Goal: Task Accomplishment & Management: Manage account settings

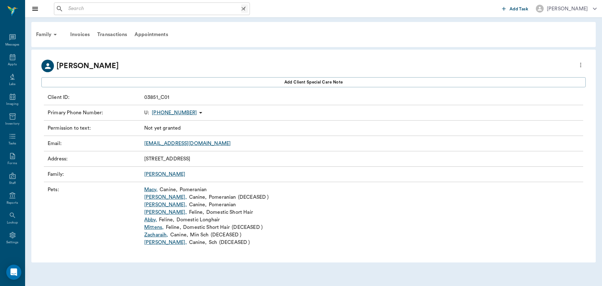
scroll to position [3, 0]
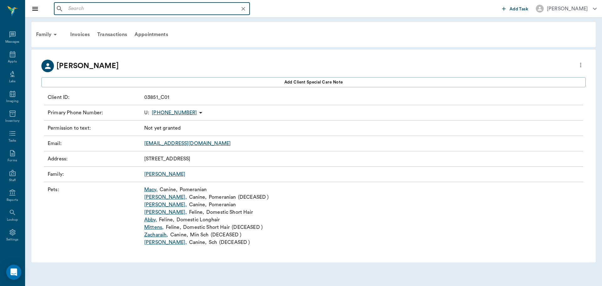
click at [81, 10] on input "text" at bounding box center [157, 8] width 182 height 9
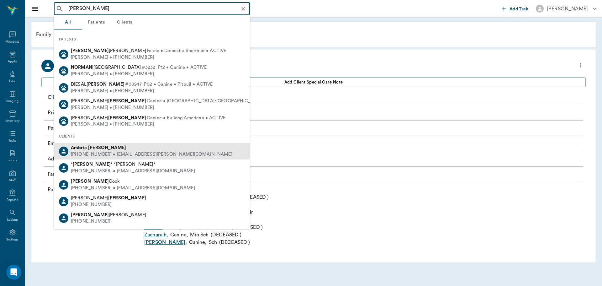
click at [87, 151] on div "[PHONE_NUMBER] • [EMAIL_ADDRESS][PERSON_NAME][DOMAIN_NAME]" at bounding box center [152, 154] width 162 height 7
type input "[PERSON_NAME]"
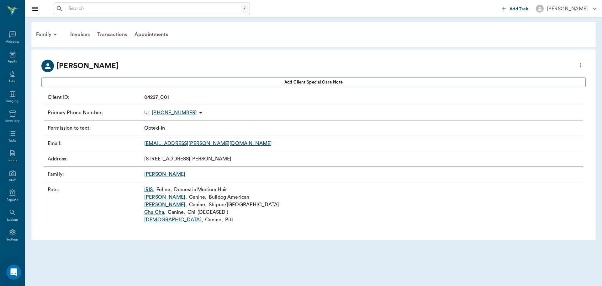
click at [112, 34] on div "Transactions" at bounding box center [111, 34] width 37 height 15
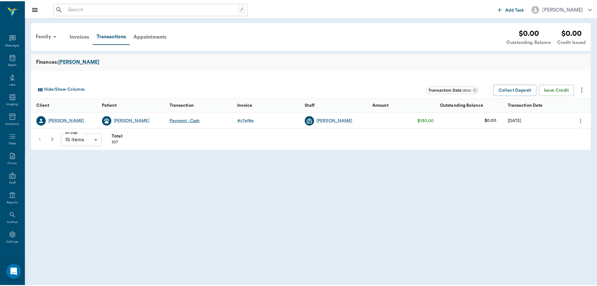
scroll to position [3, 0]
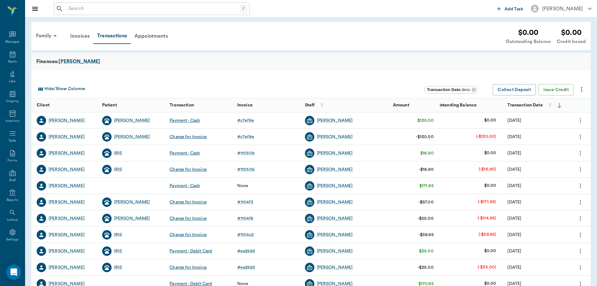
click at [580, 137] on icon "more" at bounding box center [580, 137] width 7 height 8
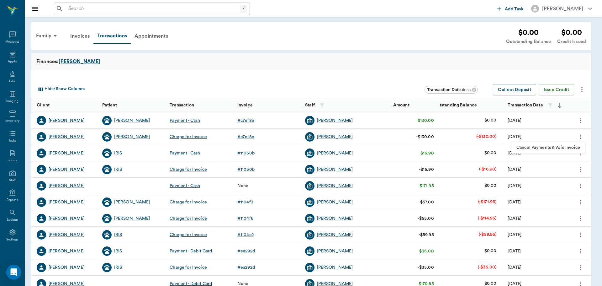
click at [560, 147] on span "Cancel Payments & Void Invoice" at bounding box center [549, 147] width 64 height 7
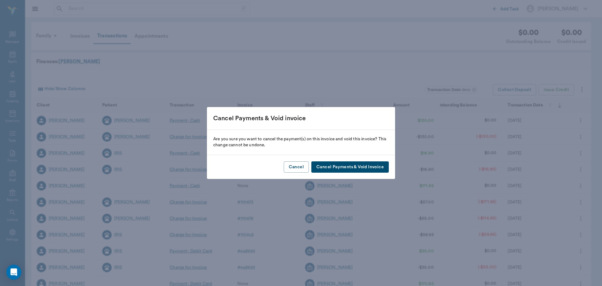
click at [329, 168] on button "Cancel Payments & Void Invoice" at bounding box center [349, 167] width 77 height 12
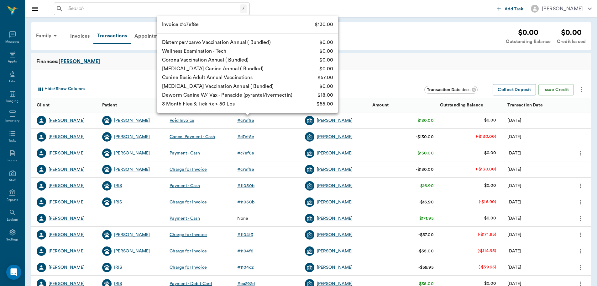
click at [241, 120] on div "# c7ef8e" at bounding box center [245, 120] width 17 height 6
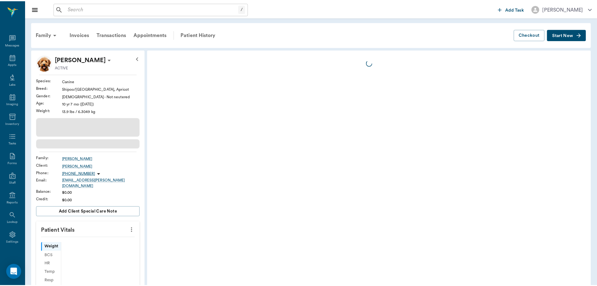
scroll to position [3, 0]
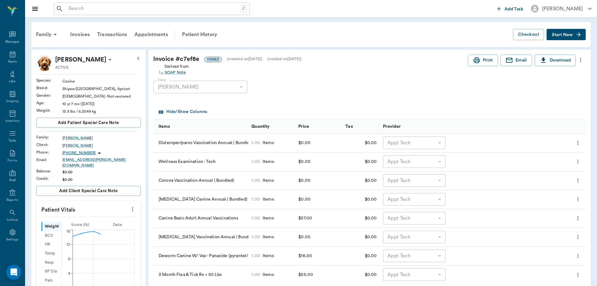
click at [580, 59] on icon "more" at bounding box center [581, 60] width 7 height 8
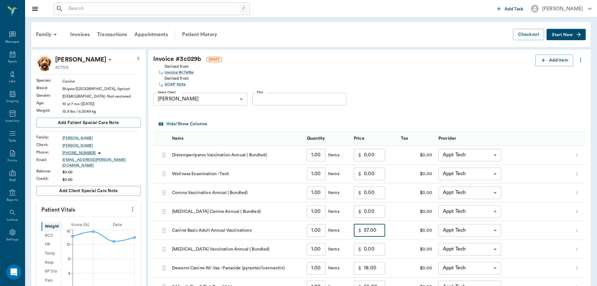
click at [382, 232] on input "57.00" at bounding box center [374, 230] width 21 height 13
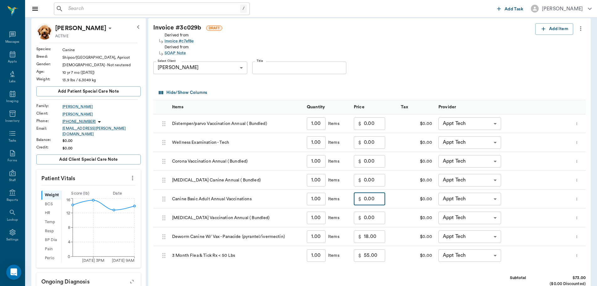
type input "0.00"
click at [384, 238] on input "18.00" at bounding box center [374, 236] width 21 height 13
type input "0.00"
click at [384, 259] on input "55.00" at bounding box center [374, 255] width 21 height 13
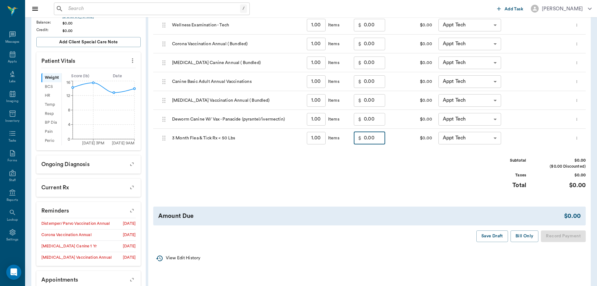
scroll to position [157, 0]
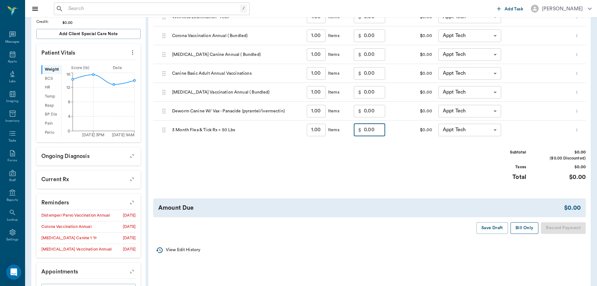
type input "0.00"
click at [522, 226] on button "Bill Only" at bounding box center [525, 228] width 28 height 12
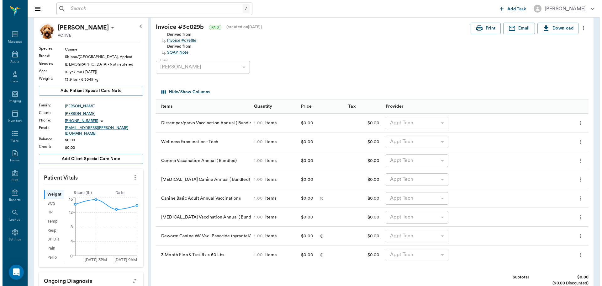
scroll to position [0, 0]
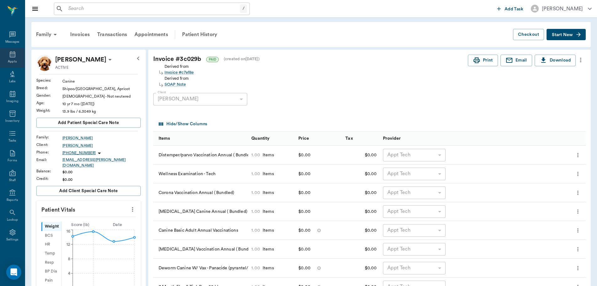
click at [10, 56] on icon at bounding box center [13, 54] width 8 height 8
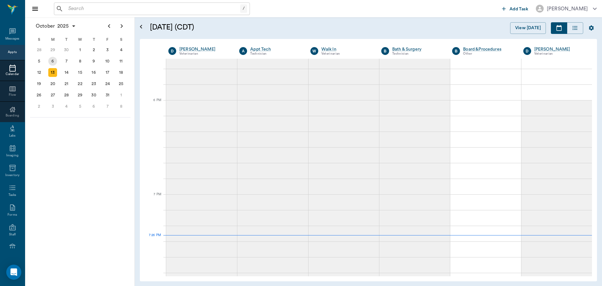
scroll to position [917, 0]
